Goal: Transaction & Acquisition: Obtain resource

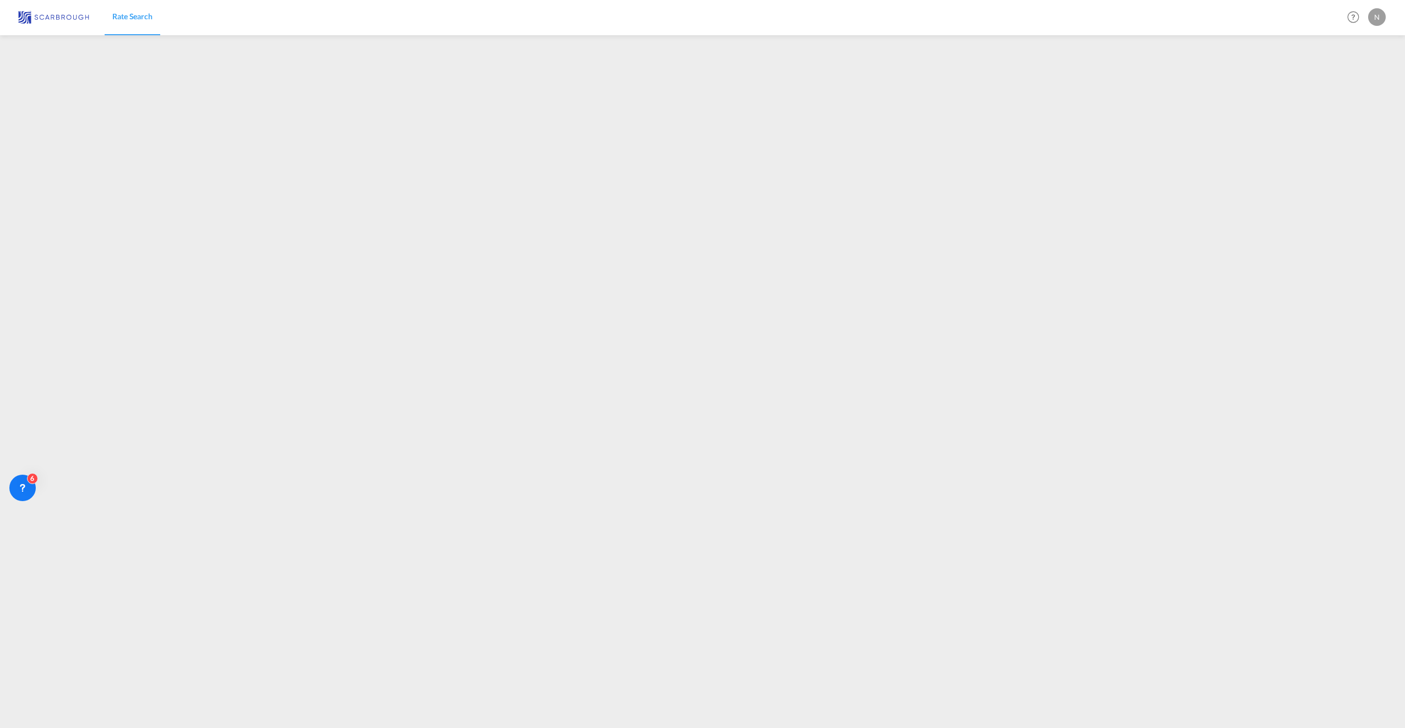
click at [119, 17] on span "Rate Search" at bounding box center [132, 16] width 40 height 9
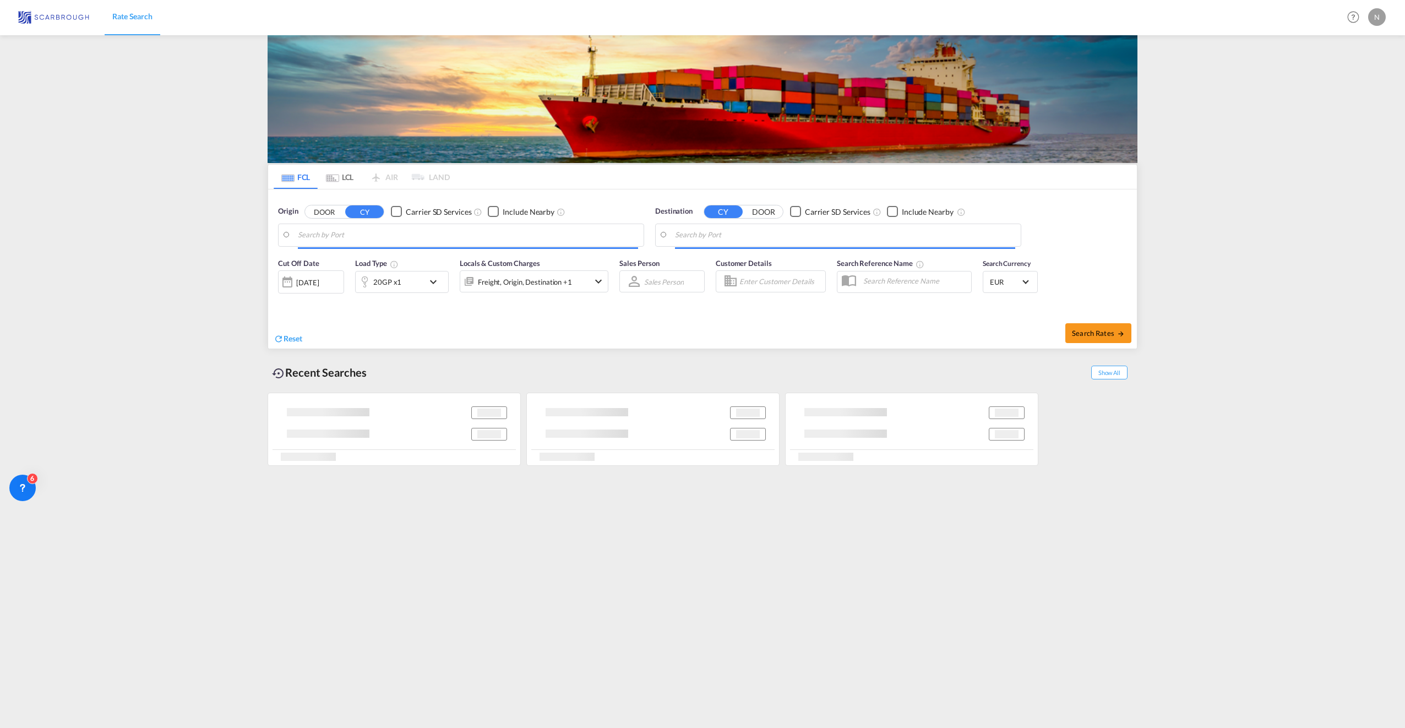
click at [683, 230] on input "Search by Port" at bounding box center [845, 235] width 340 height 17
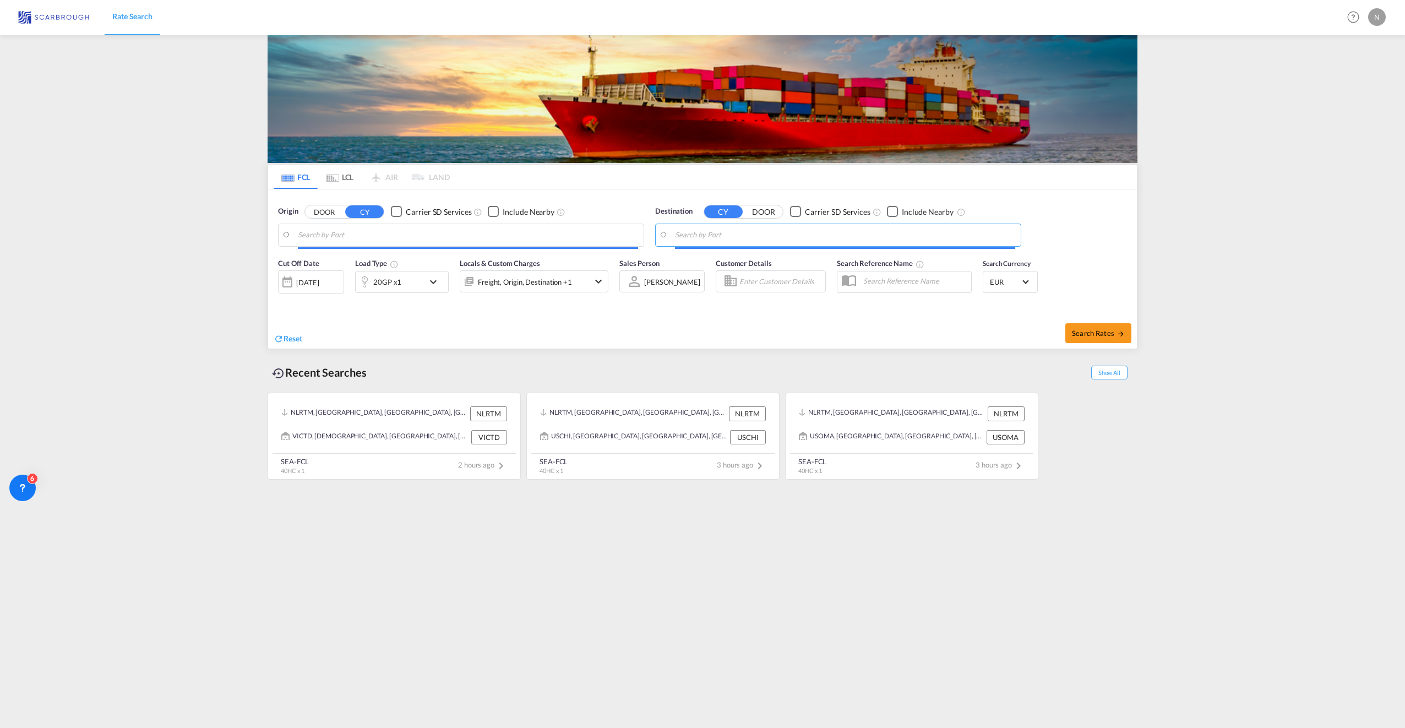
type input "h"
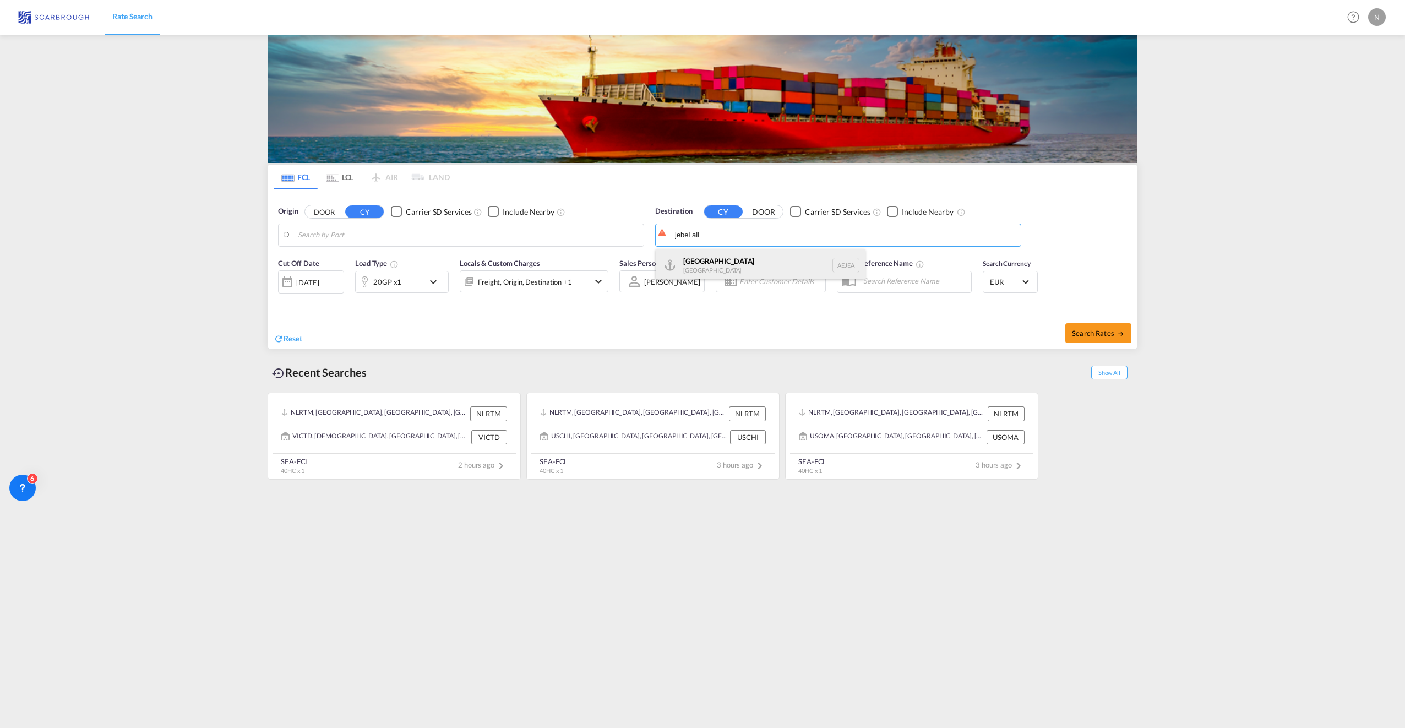
click at [705, 259] on div "[GEOGRAPHIC_DATA] [GEOGRAPHIC_DATA]" at bounding box center [760, 265] width 209 height 33
type input "[GEOGRAPHIC_DATA], [GEOGRAPHIC_DATA]"
click at [329, 234] on body "Rate Search Rate Search Help Resources Product Release N My Profile Logout FCL …" at bounding box center [702, 364] width 1405 height 728
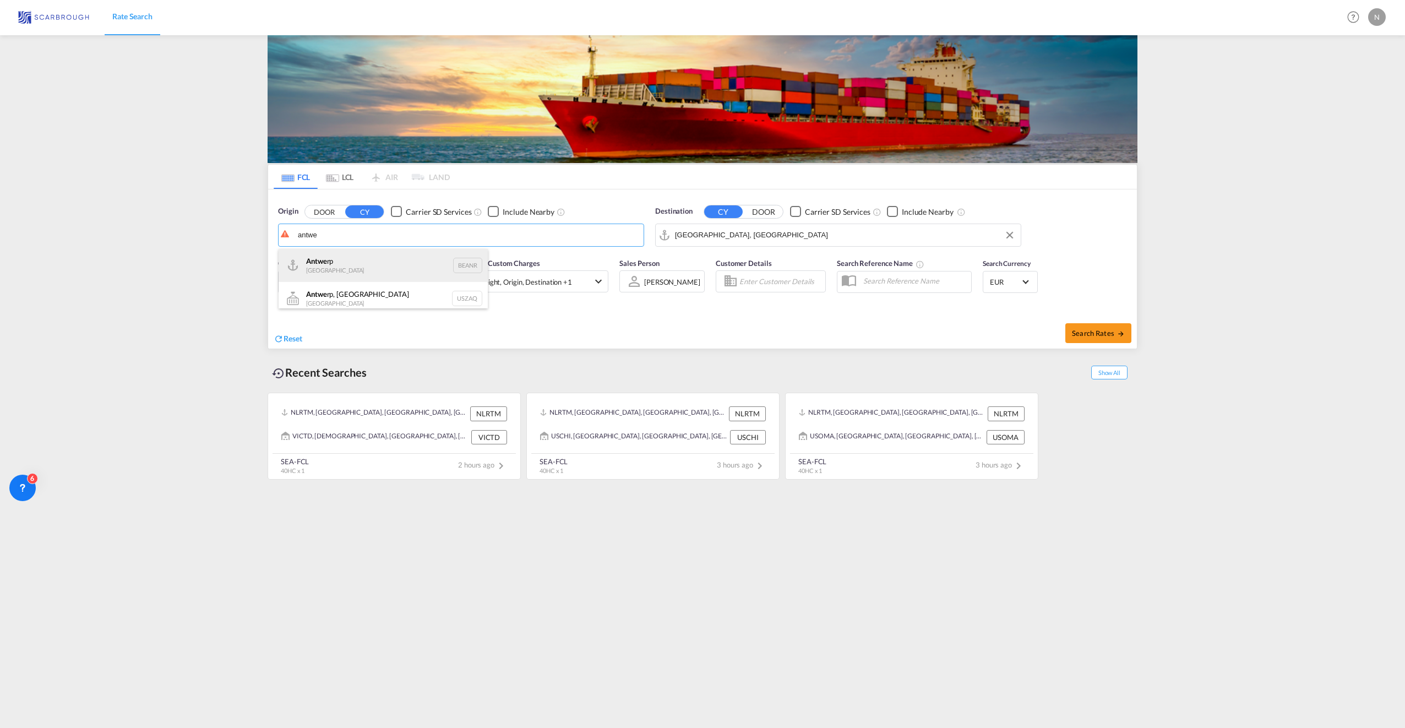
click at [351, 268] on div "Antwe rp [GEOGRAPHIC_DATA] BEANR" at bounding box center [383, 265] width 209 height 33
type input "[GEOGRAPHIC_DATA], BEANR"
click at [307, 277] on div "[DATE]" at bounding box center [311, 281] width 66 height 23
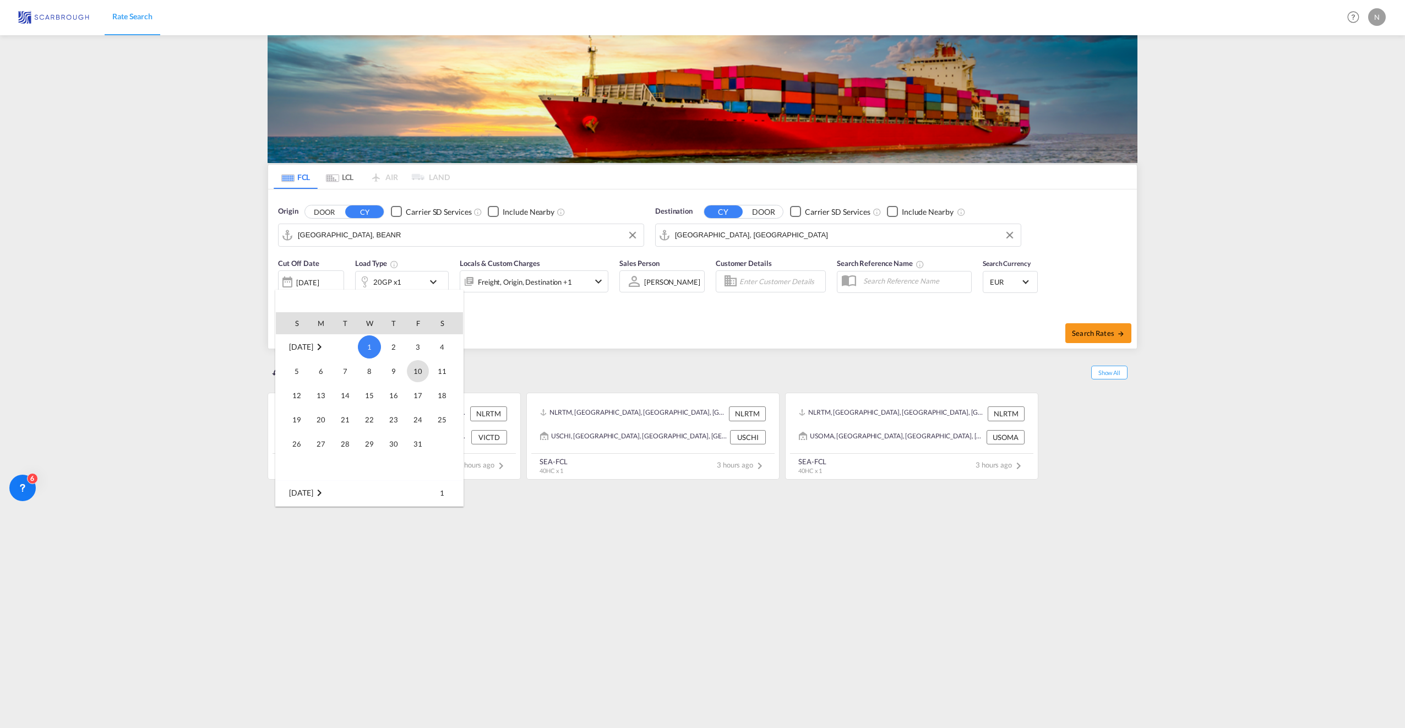
click at [415, 372] on span "10" at bounding box center [418, 371] width 22 height 22
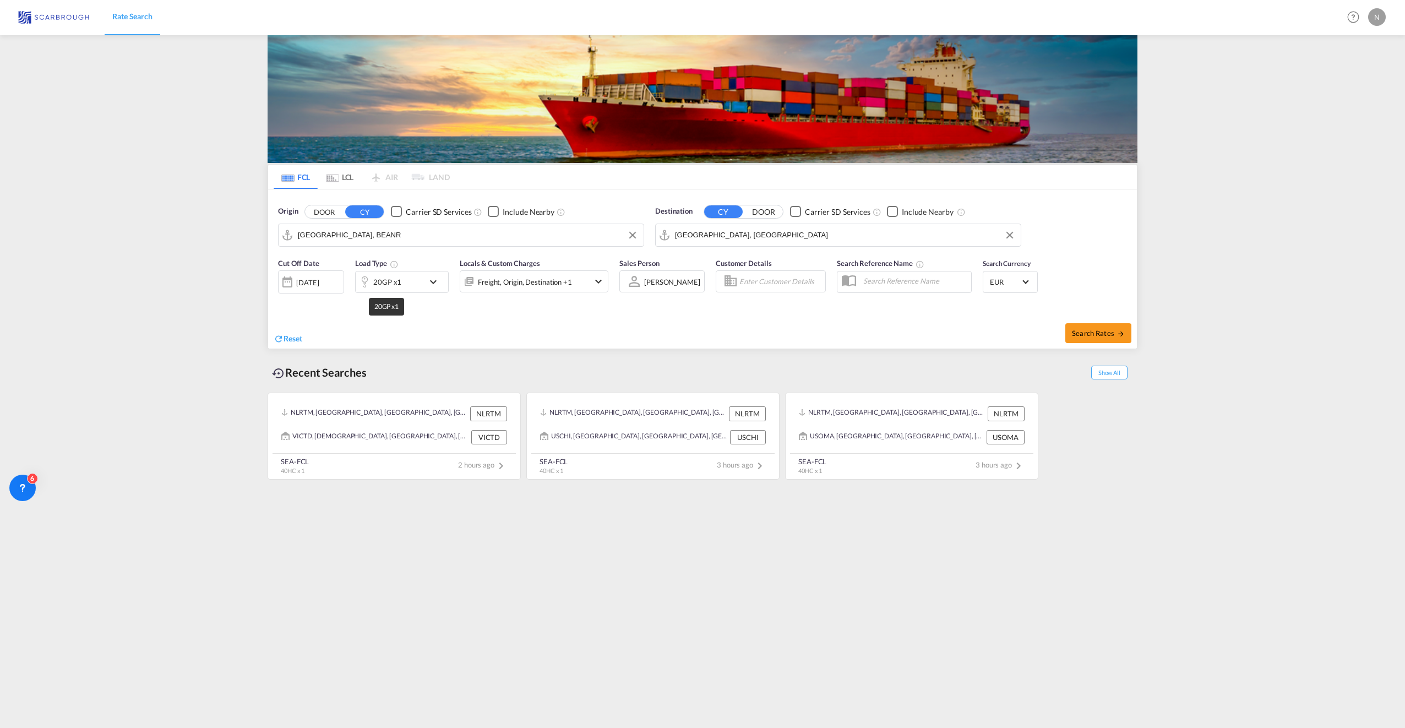
click at [394, 282] on div "20GP x1" at bounding box center [387, 281] width 28 height 15
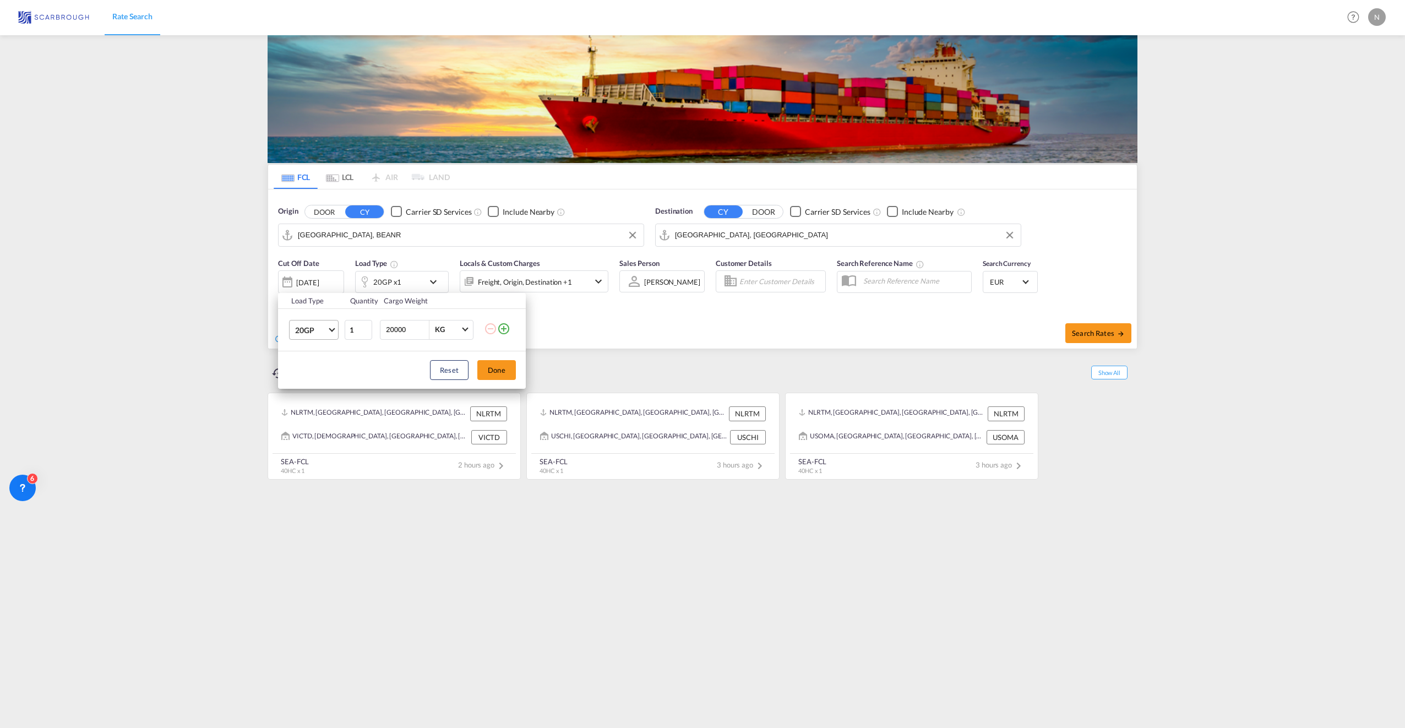
click at [320, 335] on span "20GP" at bounding box center [311, 330] width 32 height 11
click at [312, 386] on div "40HC" at bounding box center [305, 382] width 20 height 11
click at [491, 369] on button "Done" at bounding box center [496, 370] width 39 height 20
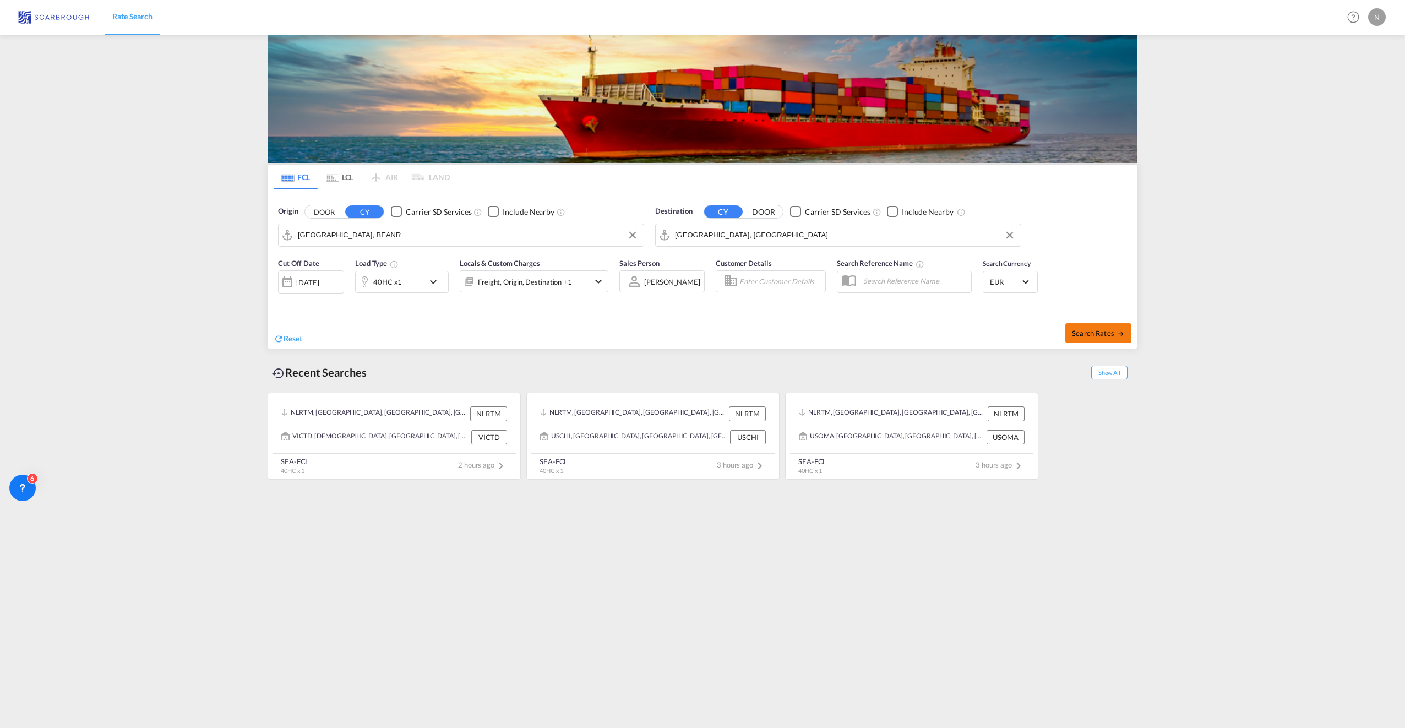
click at [1080, 333] on span "Search Rates" at bounding box center [1098, 333] width 53 height 9
type input "BEANR to AEJEA / [DATE]"
